Goal: Communication & Community: Participate in discussion

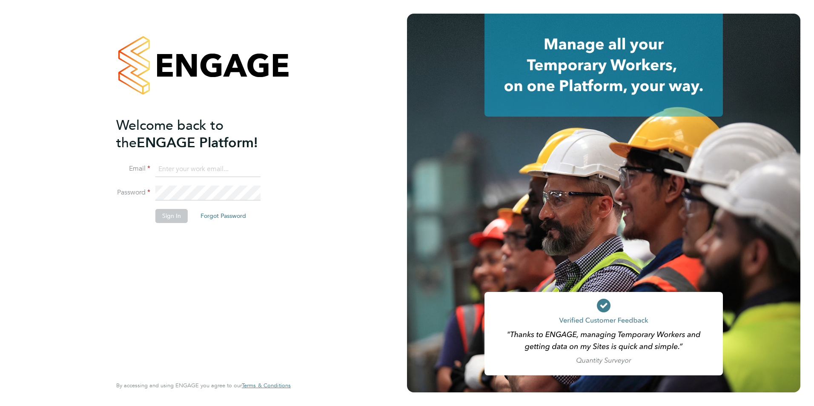
type input "[PERSON_NAME][EMAIL_ADDRESS][PERSON_NAME][DOMAIN_NAME]"
click at [160, 212] on button "Sign In" at bounding box center [171, 216] width 32 height 14
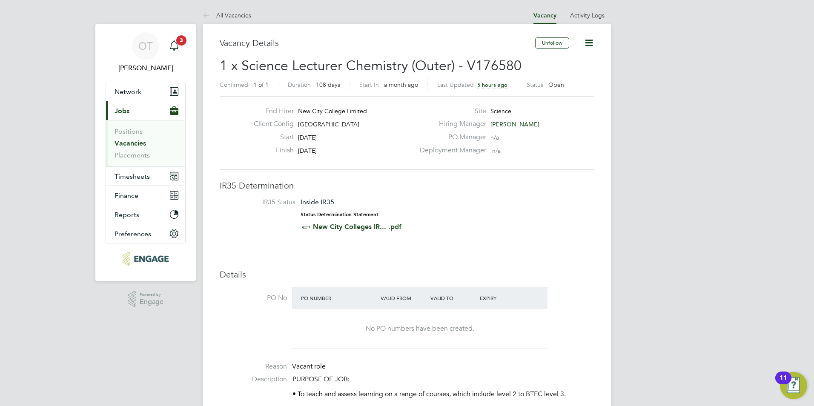
click at [509, 122] on span "[PERSON_NAME]" at bounding box center [514, 124] width 49 height 8
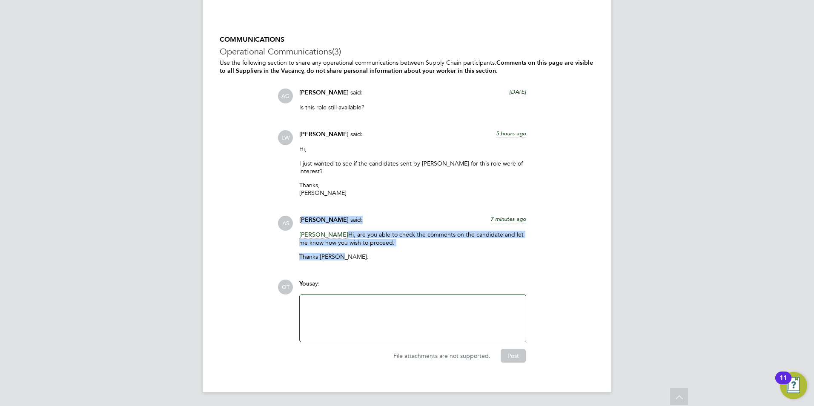
drag, startPoint x: 376, startPoint y: 256, endPoint x: 303, endPoint y: 227, distance: 78.6
click at [303, 227] on div "[PERSON_NAME] said: 7 minutes ago [PERSON_NAME] Hi, are you able to check the c…" at bounding box center [412, 241] width 235 height 51
copy div "[PERSON_NAME] said: 7 minutes ago [PERSON_NAME] Hi, are you able to check the c…"
